Goal: Transaction & Acquisition: Purchase product/service

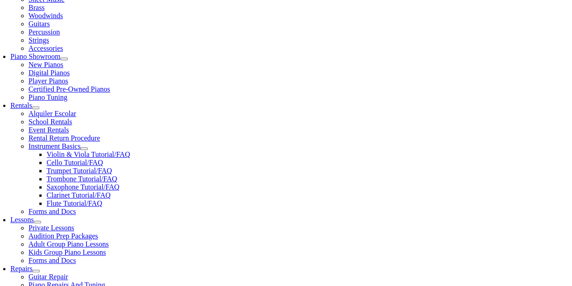
type input "spring"
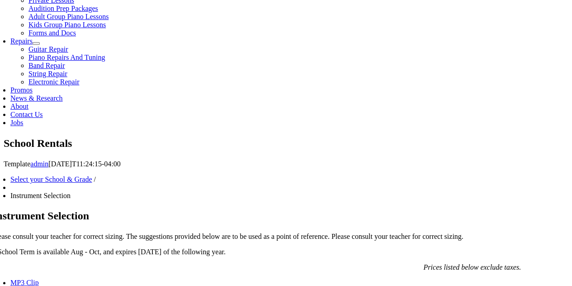
scroll to position [453, 0]
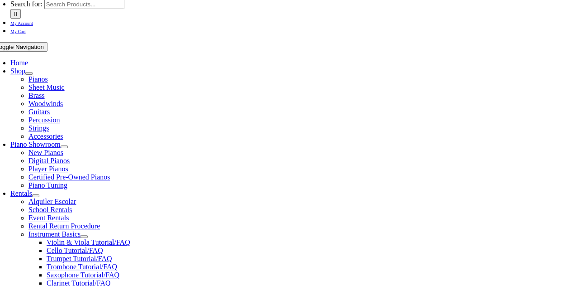
scroll to position [181, 0]
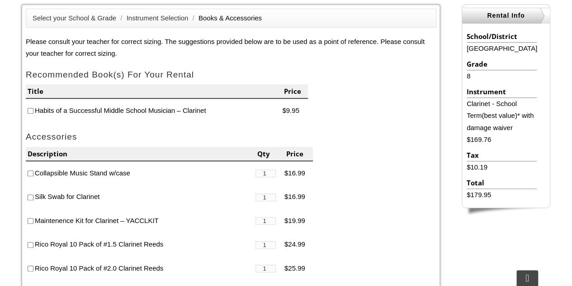
scroll to position [226, 0]
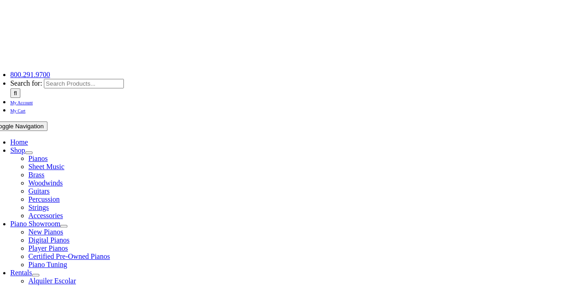
scroll to position [45, 0]
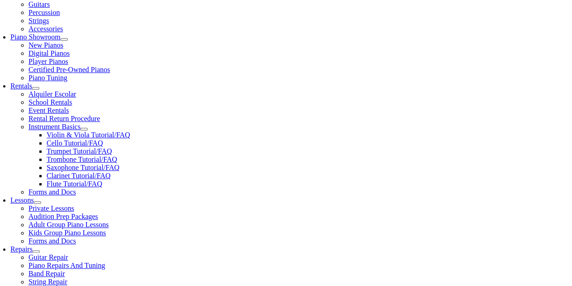
scroll to position [226, 0]
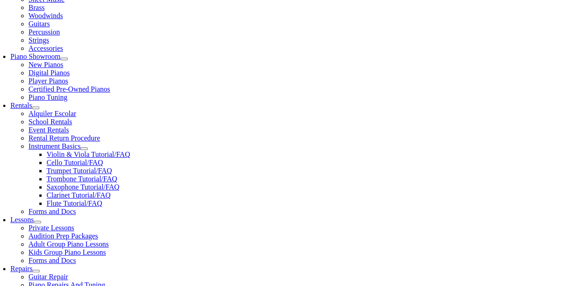
type input "spr"
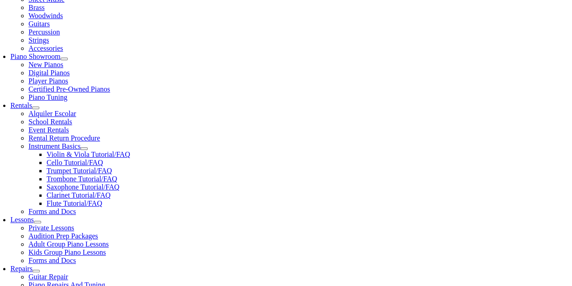
type input "gle"
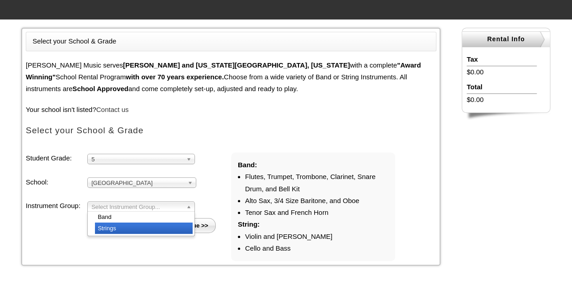
click at [116, 226] on li "Strings" at bounding box center [144, 227] width 98 height 11
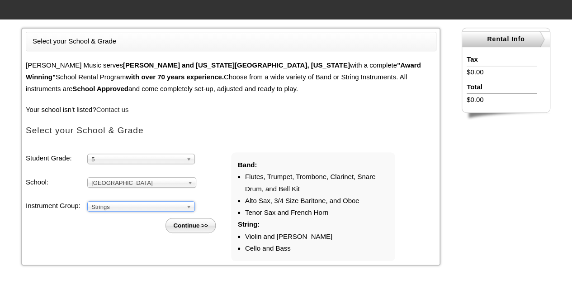
click at [205, 227] on input "Continue >>" at bounding box center [191, 225] width 50 height 15
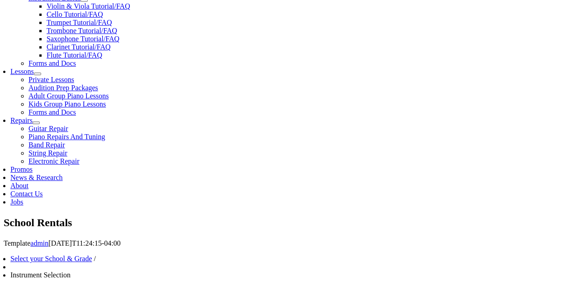
scroll to position [362, 0]
